Goal: Transaction & Acquisition: Obtain resource

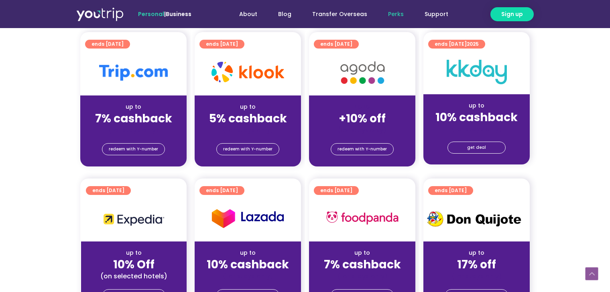
scroll to position [201, 0]
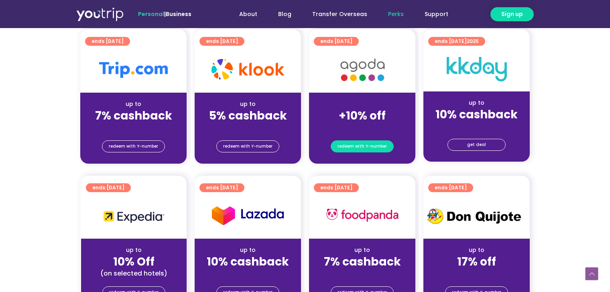
click at [367, 141] on span "redeem with Y-number" at bounding box center [361, 146] width 49 height 11
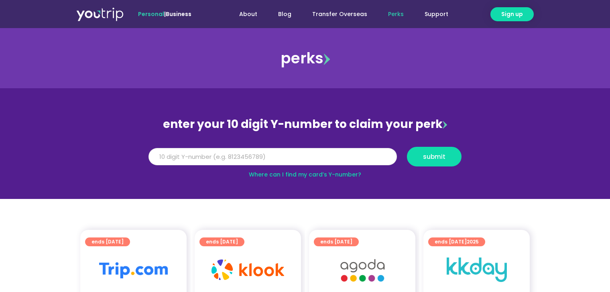
click at [326, 161] on input "Y Number" at bounding box center [272, 157] width 248 height 18
click at [330, 174] on link "Where can I find my card’s Y-number?" at bounding box center [305, 174] width 112 height 8
click at [347, 152] on input "Y Number" at bounding box center [272, 157] width 248 height 18
type input "8123114285"
click at [429, 155] on span "submit" at bounding box center [434, 157] width 22 height 6
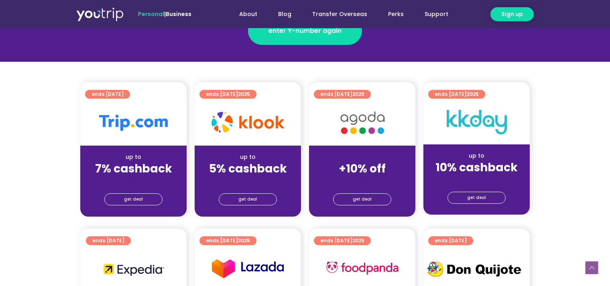
scroll to position [160, 0]
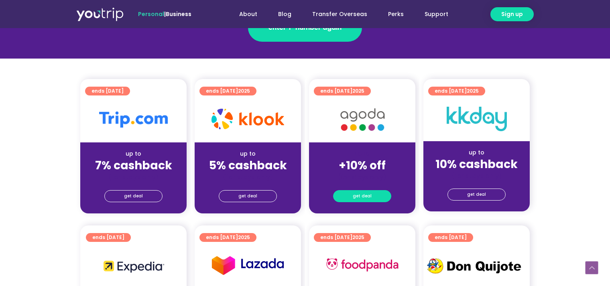
click at [380, 199] on link "get deal" at bounding box center [362, 196] width 58 height 12
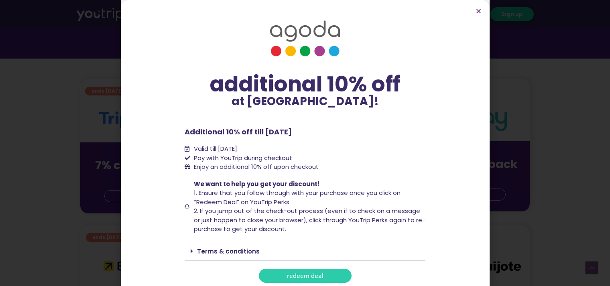
click at [287, 274] on span "redeem deal" at bounding box center [305, 276] width 36 height 6
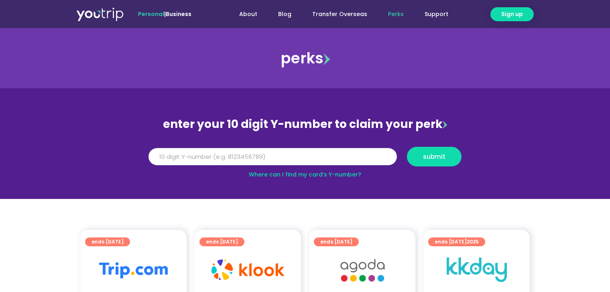
click at [324, 158] on input "Y Number" at bounding box center [272, 157] width 248 height 18
type input "8123114285"
click at [407, 147] on button "submit" at bounding box center [434, 157] width 55 height 20
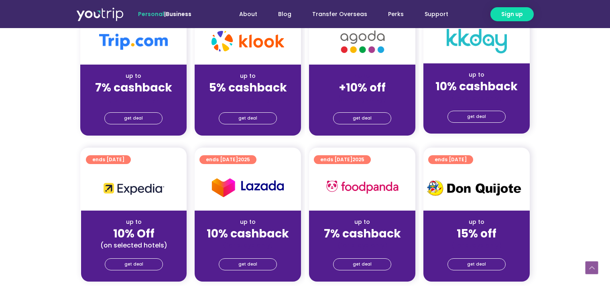
scroll to position [241, 0]
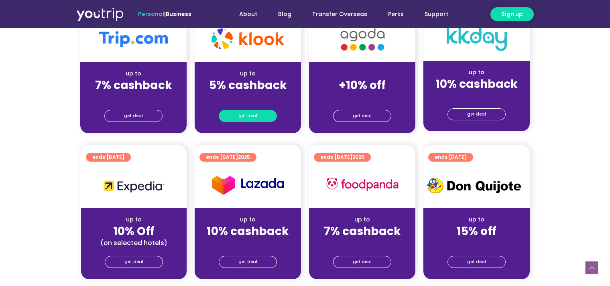
click at [246, 118] on span "get deal" at bounding box center [247, 115] width 19 height 11
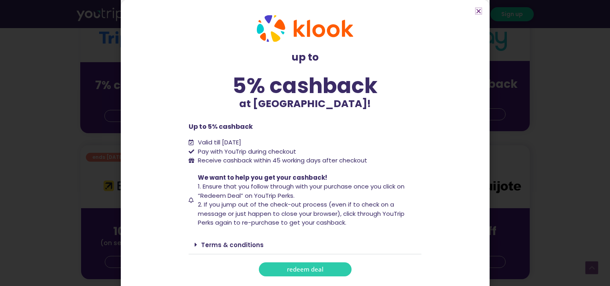
scroll to position [1, 0]
click at [324, 268] on link "redeem deal" at bounding box center [305, 269] width 93 height 14
